Goal: Information Seeking & Learning: Learn about a topic

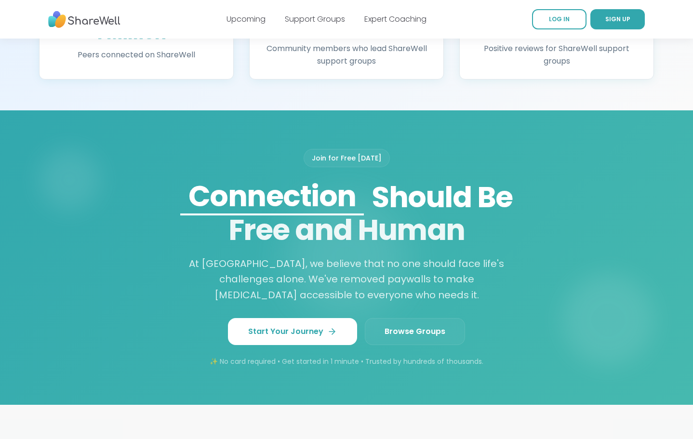
scroll to position [687, 0]
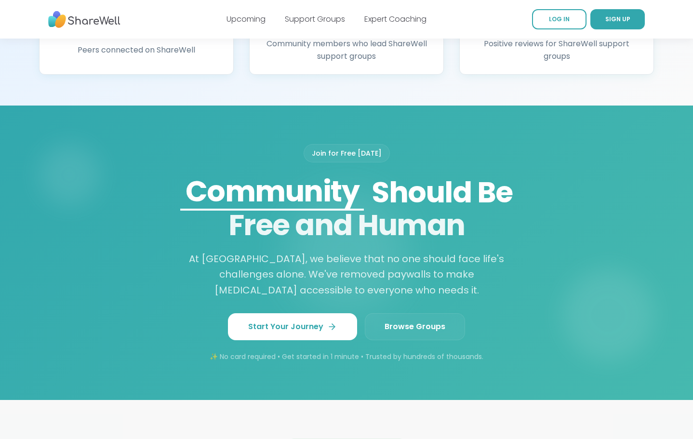
click at [415, 325] on span "Browse Groups" at bounding box center [414, 327] width 61 height 12
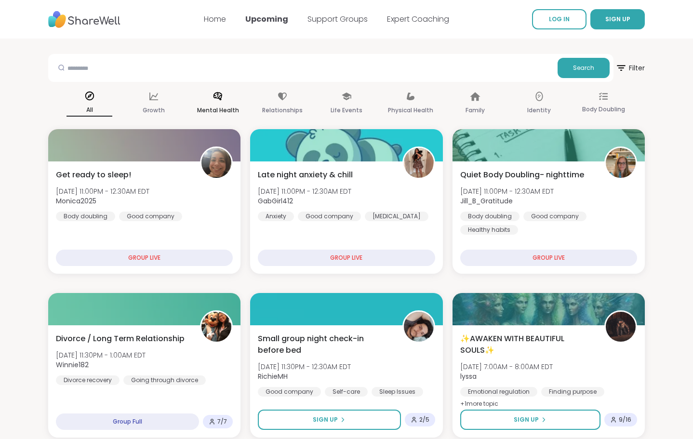
click at [220, 104] on div "Mental Health" at bounding box center [218, 104] width 46 height 36
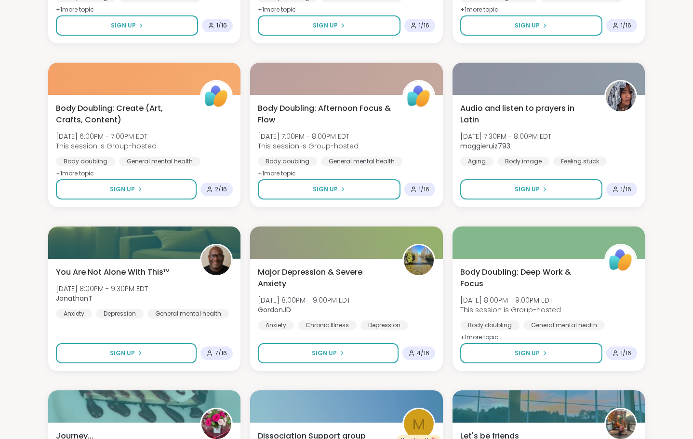
scroll to position [1244, 0]
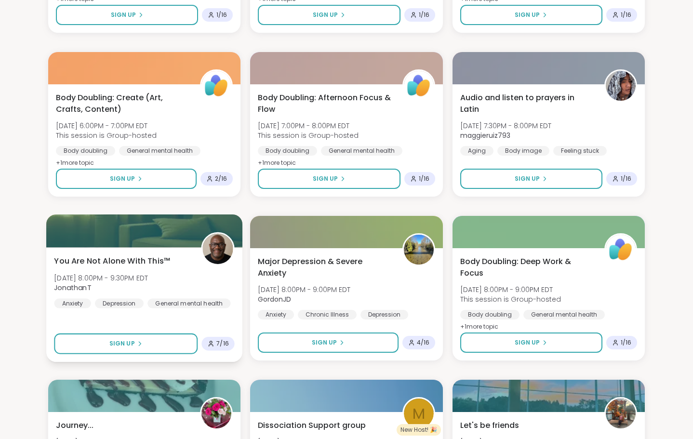
click at [105, 259] on span "You Are Not Alone With This™" at bounding box center [112, 261] width 116 height 12
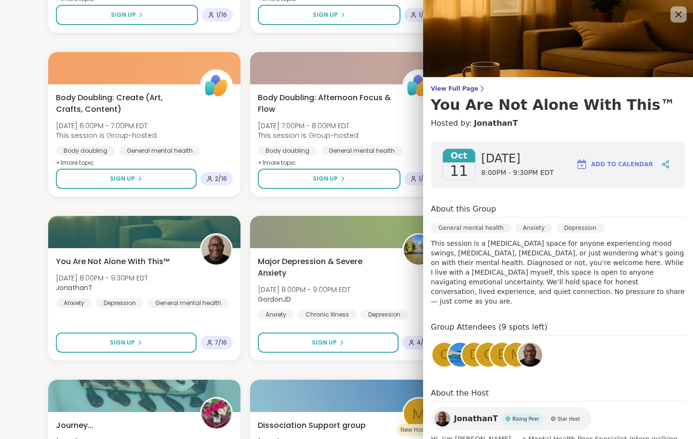
click at [680, 11] on icon at bounding box center [678, 14] width 12 height 12
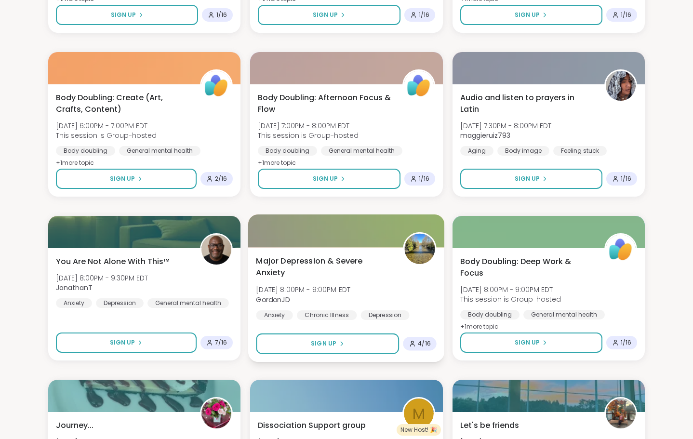
click at [285, 262] on span "Major Depression & Severe Anxiety" at bounding box center [324, 267] width 136 height 24
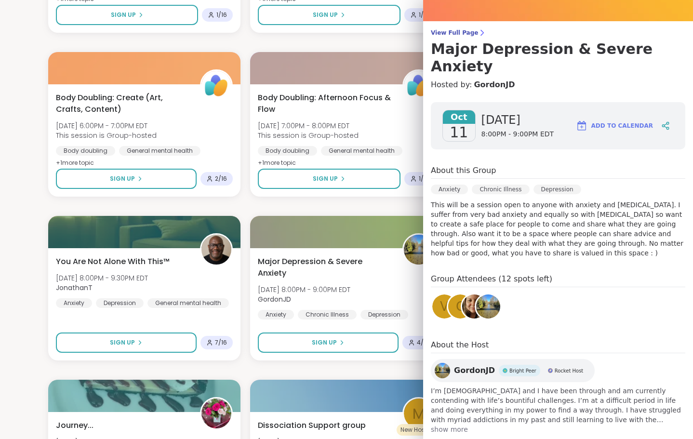
scroll to position [57, 0]
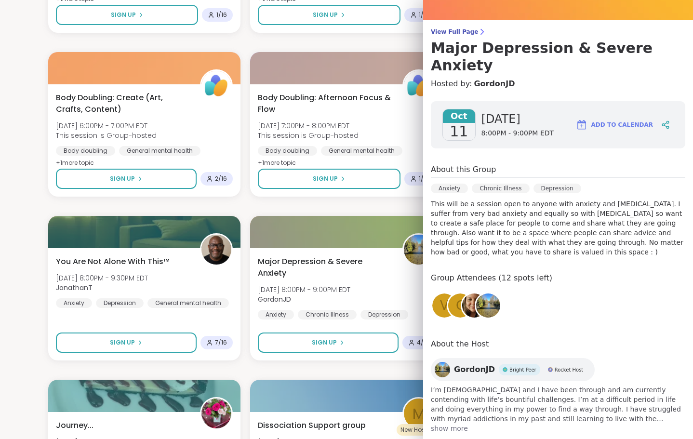
click at [447, 423] on span "show more" at bounding box center [558, 428] width 254 height 10
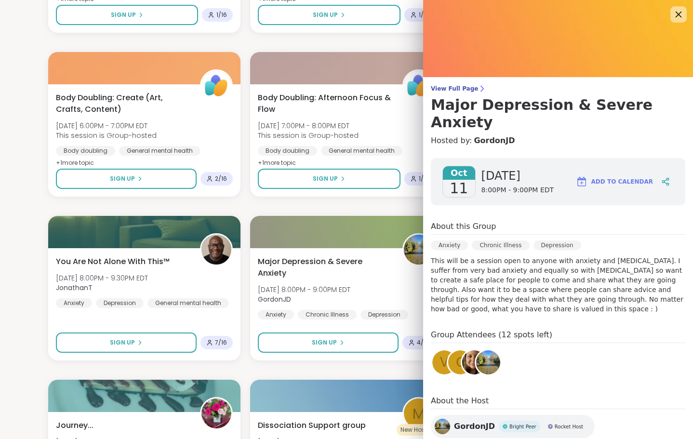
click at [677, 11] on icon at bounding box center [678, 14] width 12 height 12
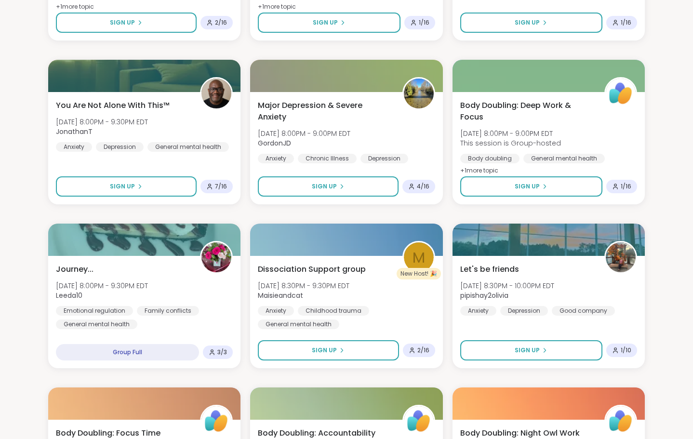
scroll to position [1418, 0]
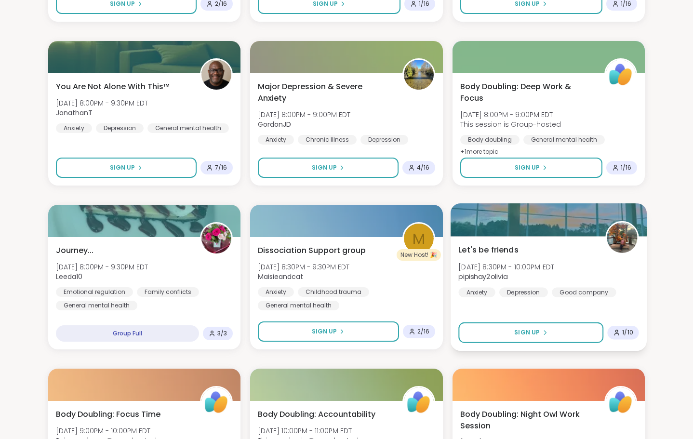
click at [486, 247] on span "Let's be friends" at bounding box center [488, 250] width 60 height 12
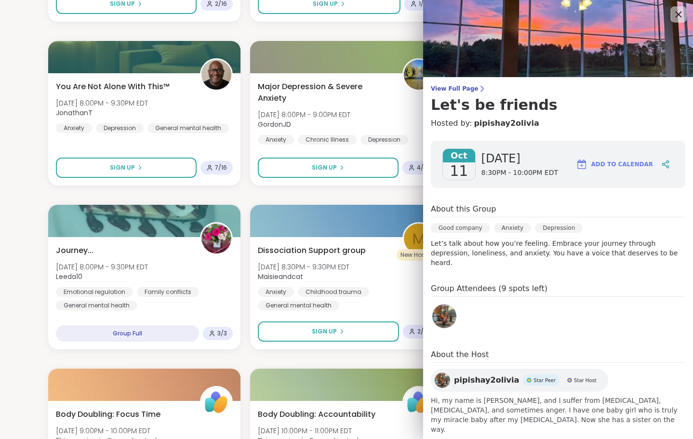
click at [679, 16] on icon at bounding box center [678, 15] width 6 height 6
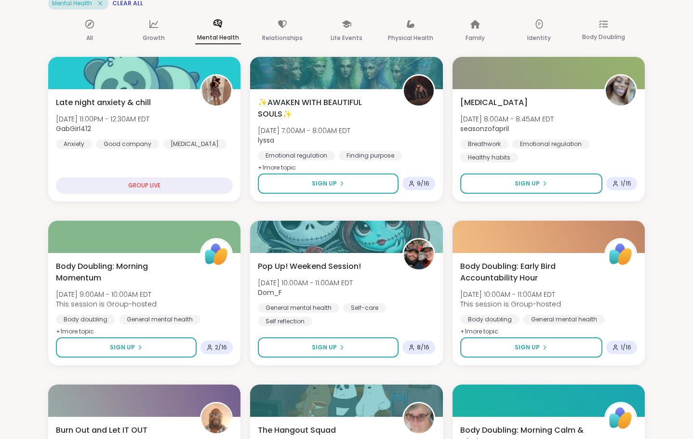
scroll to position [0, 0]
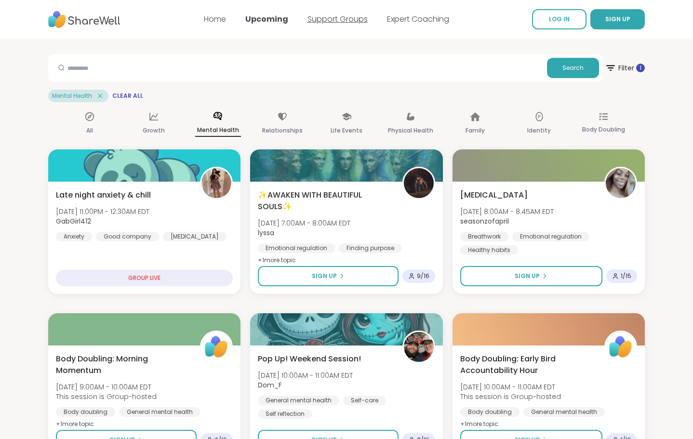
click at [324, 17] on link "Support Groups" at bounding box center [337, 18] width 60 height 11
